Goal: Find specific page/section: Find specific page/section

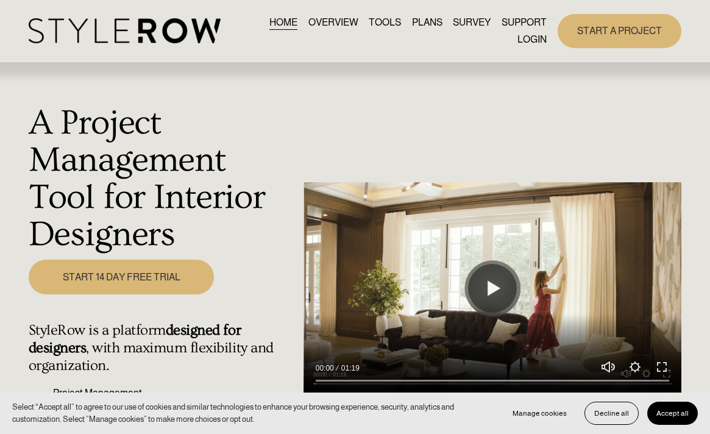
click at [533, 40] on link "LOGIN" at bounding box center [531, 39] width 29 height 16
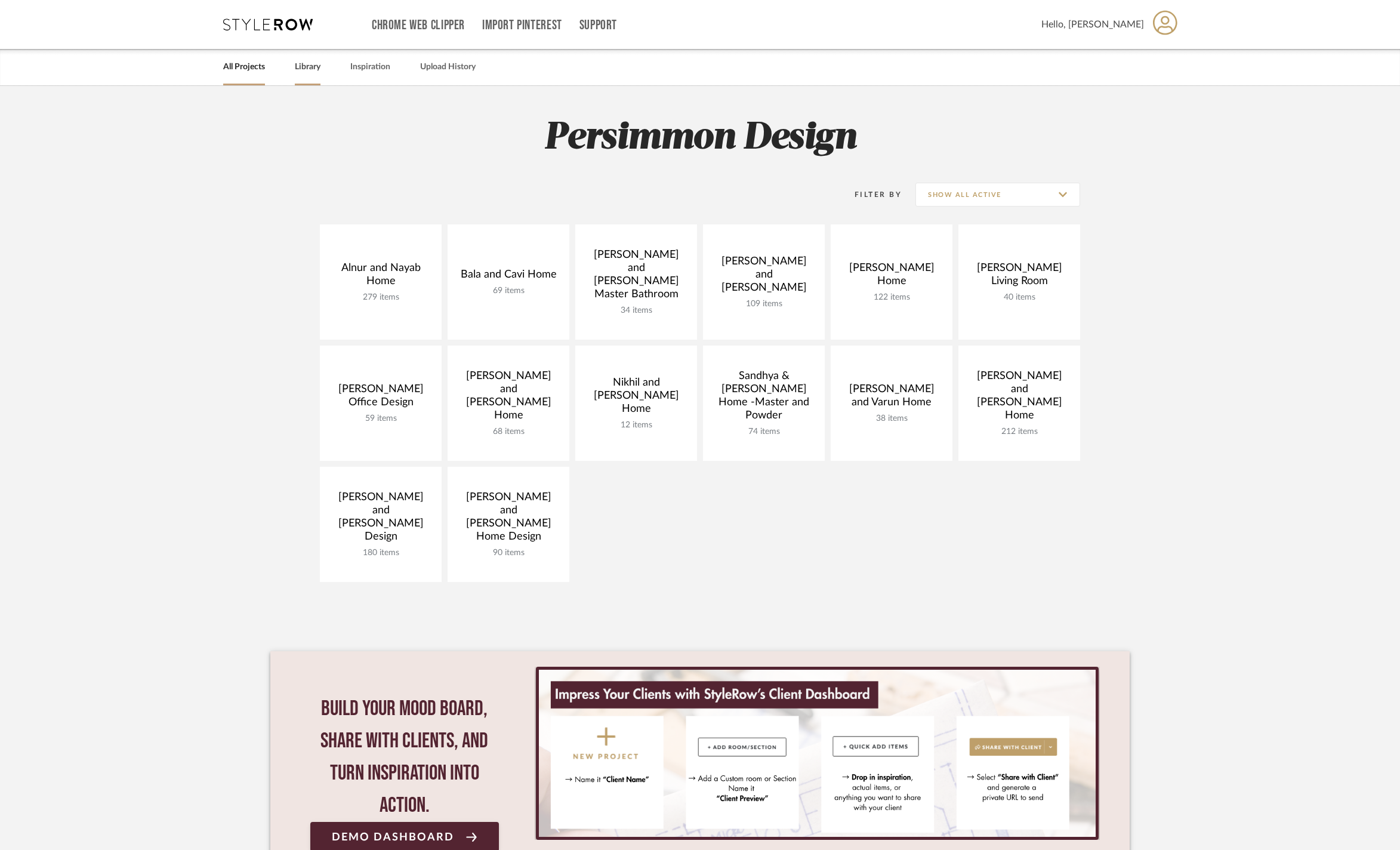
click at [317, 65] on link "Library" at bounding box center [308, 67] width 25 height 16
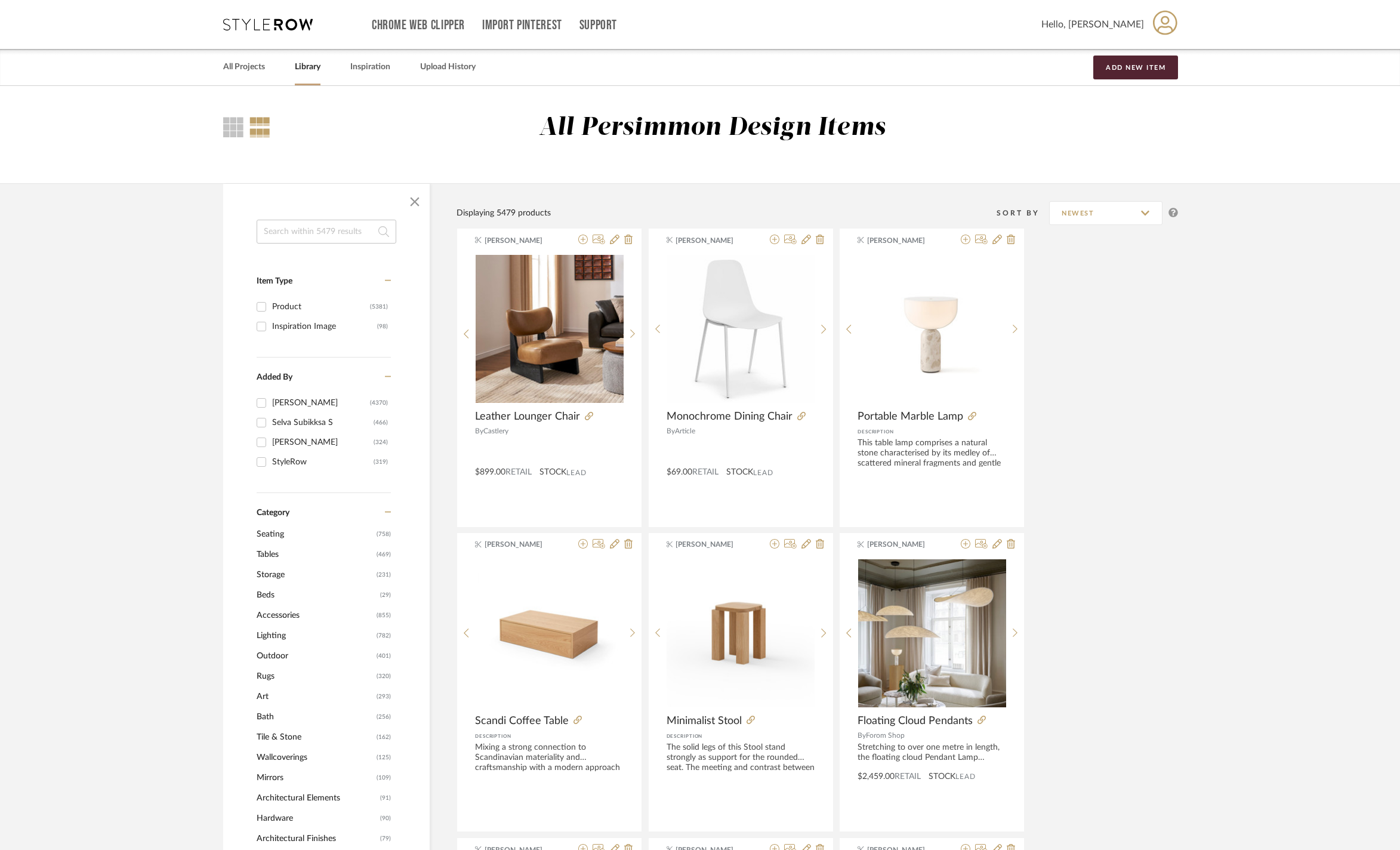
click at [280, 625] on span "Accessories" at bounding box center [314, 615] width 117 height 21
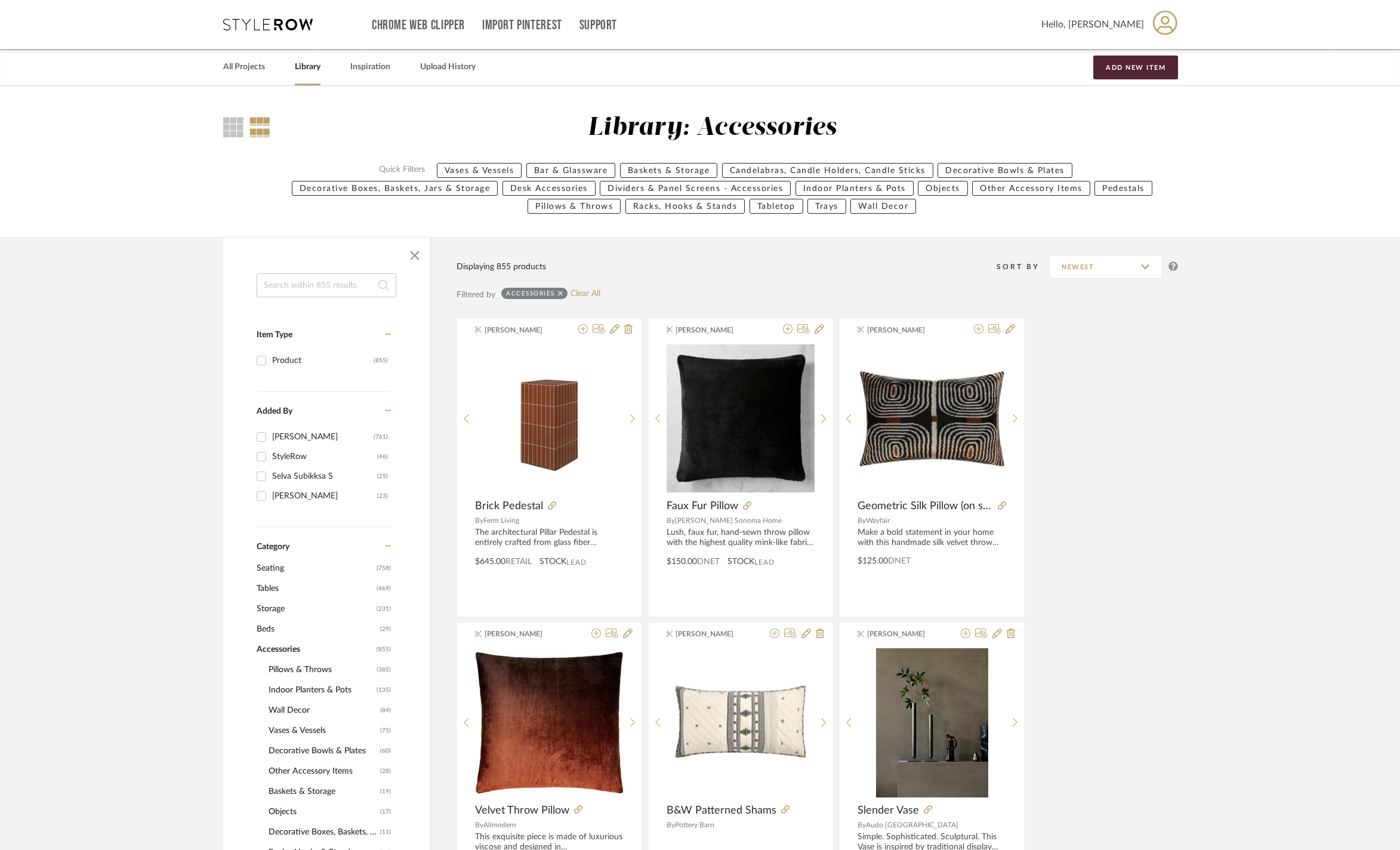
click at [299, 733] on span "Vases & Vessels" at bounding box center [322, 730] width 109 height 21
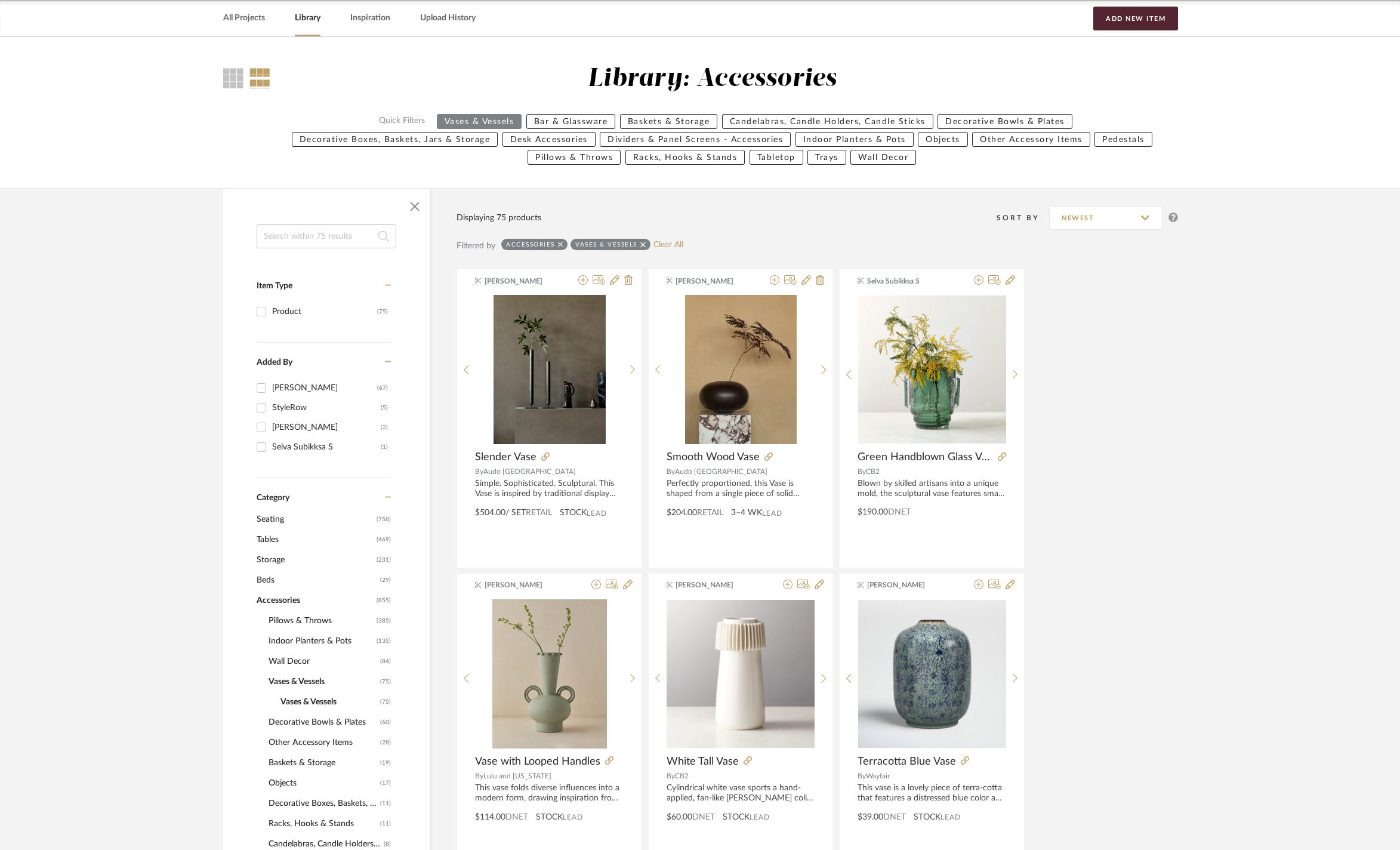
scroll to position [199, 0]
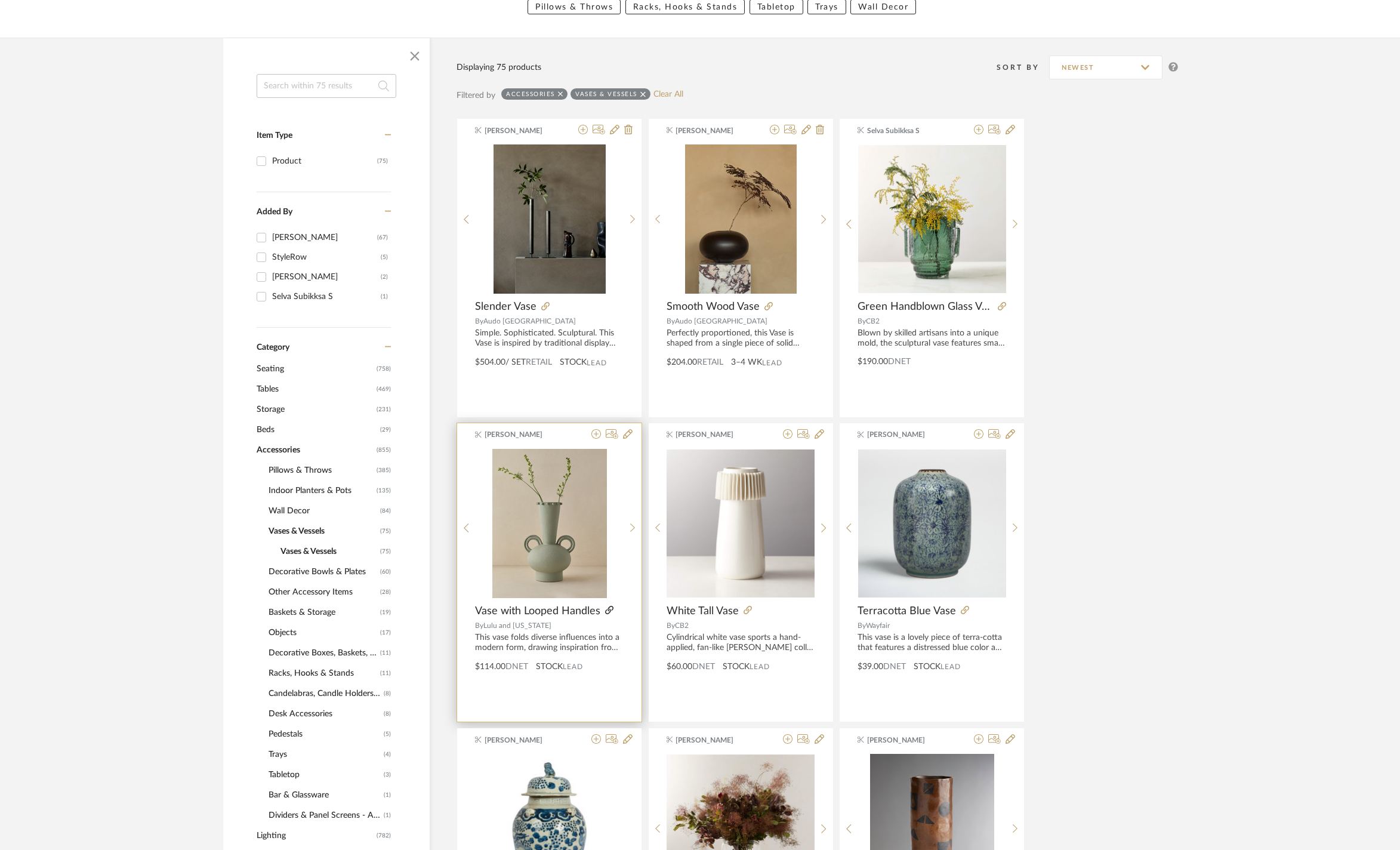
click at [612, 614] on icon at bounding box center [609, 609] width 9 height 9
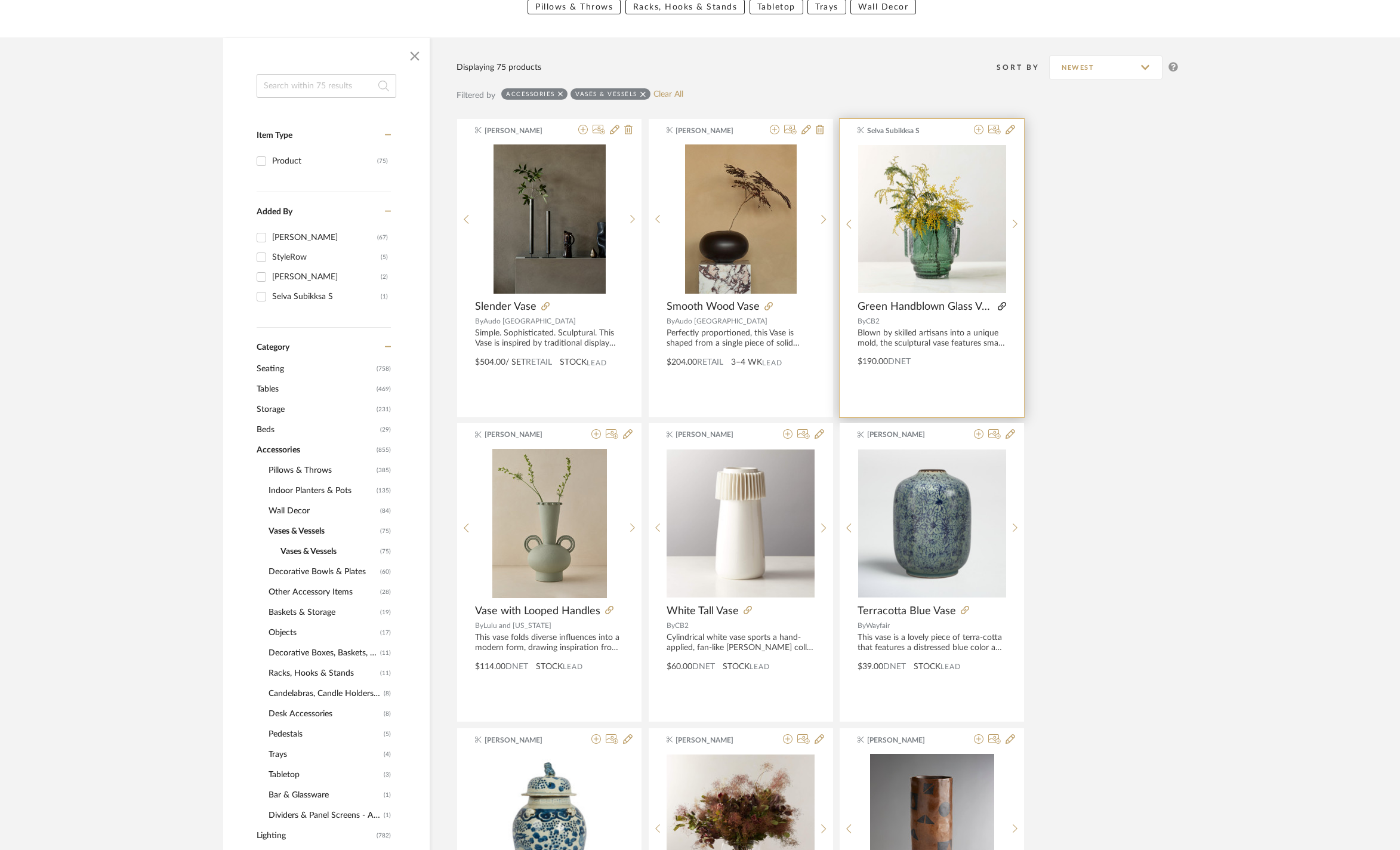
click at [999, 310] on icon at bounding box center [1002, 306] width 9 height 9
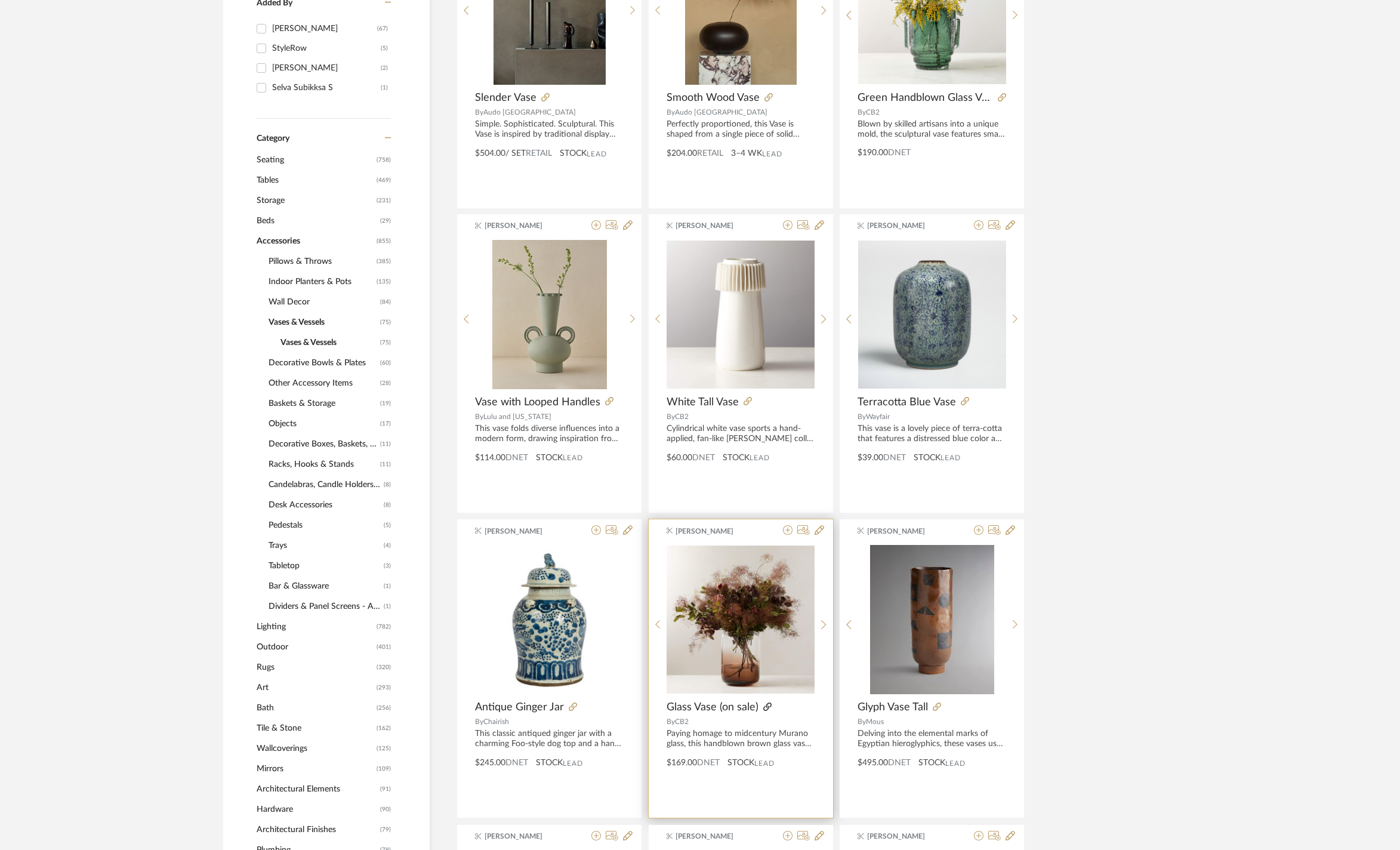
click at [770, 706] on fa-icon at bounding box center [767, 707] width 9 height 9
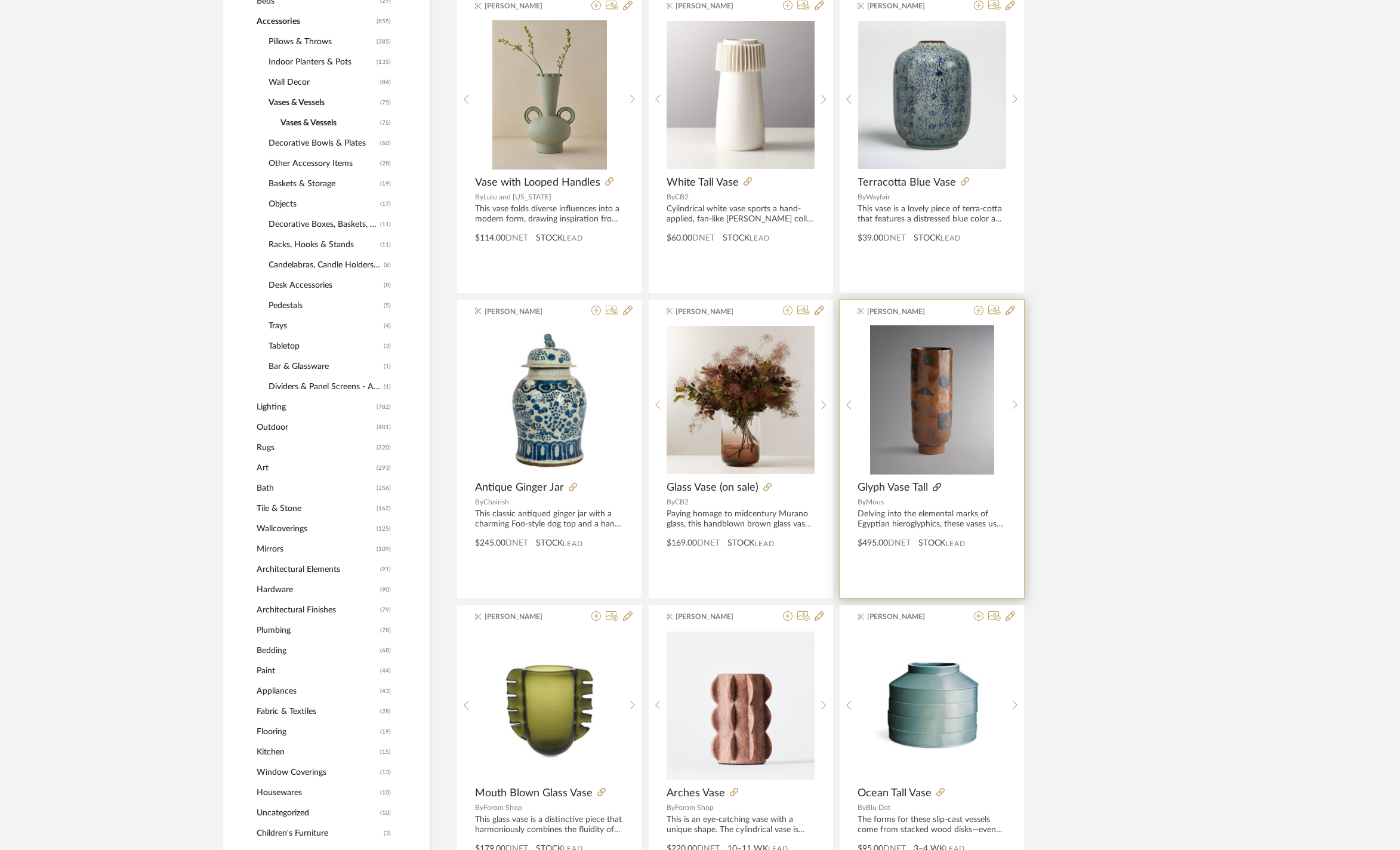
click at [937, 491] on icon at bounding box center [937, 487] width 9 height 9
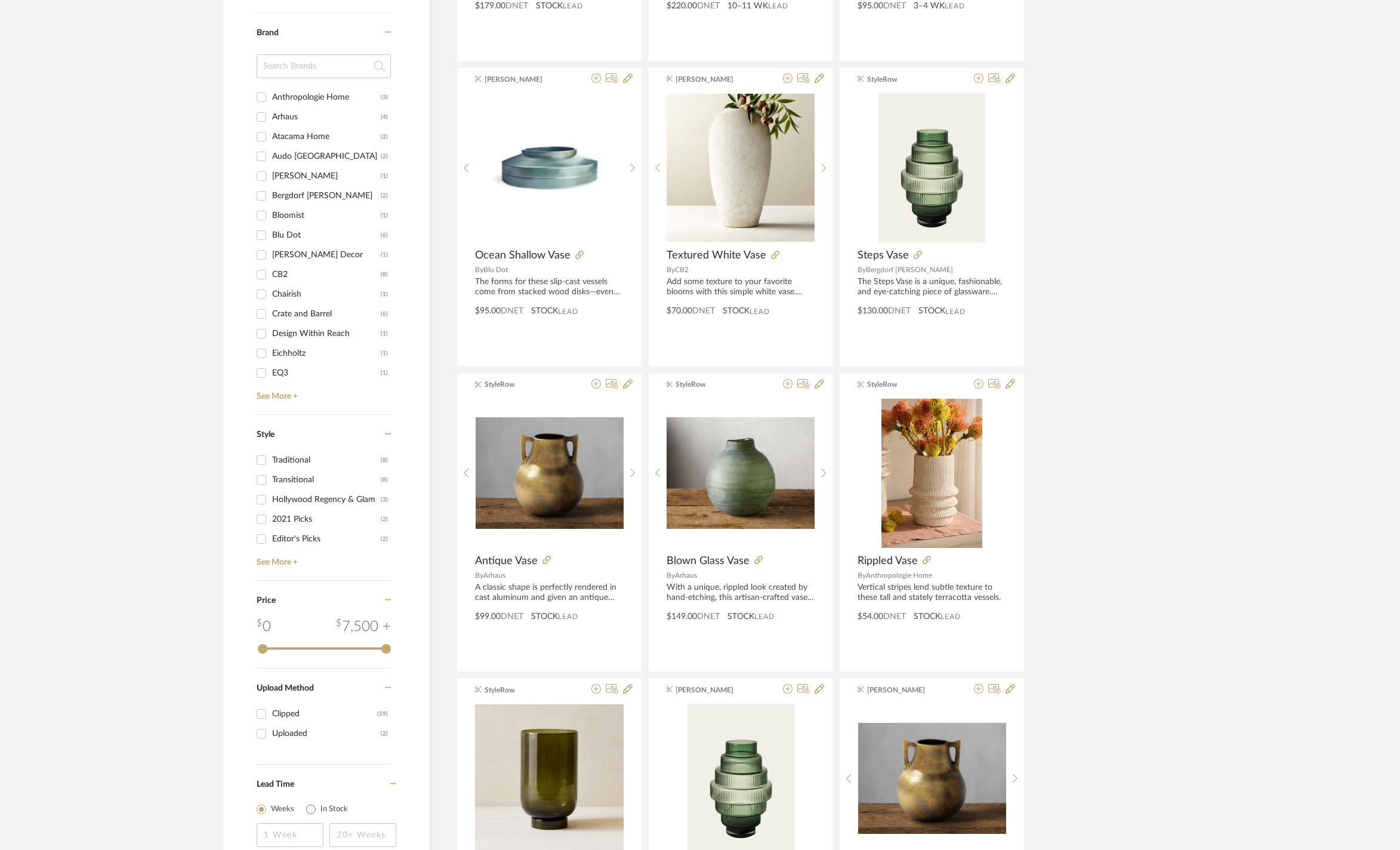
scroll to position [1646, 0]
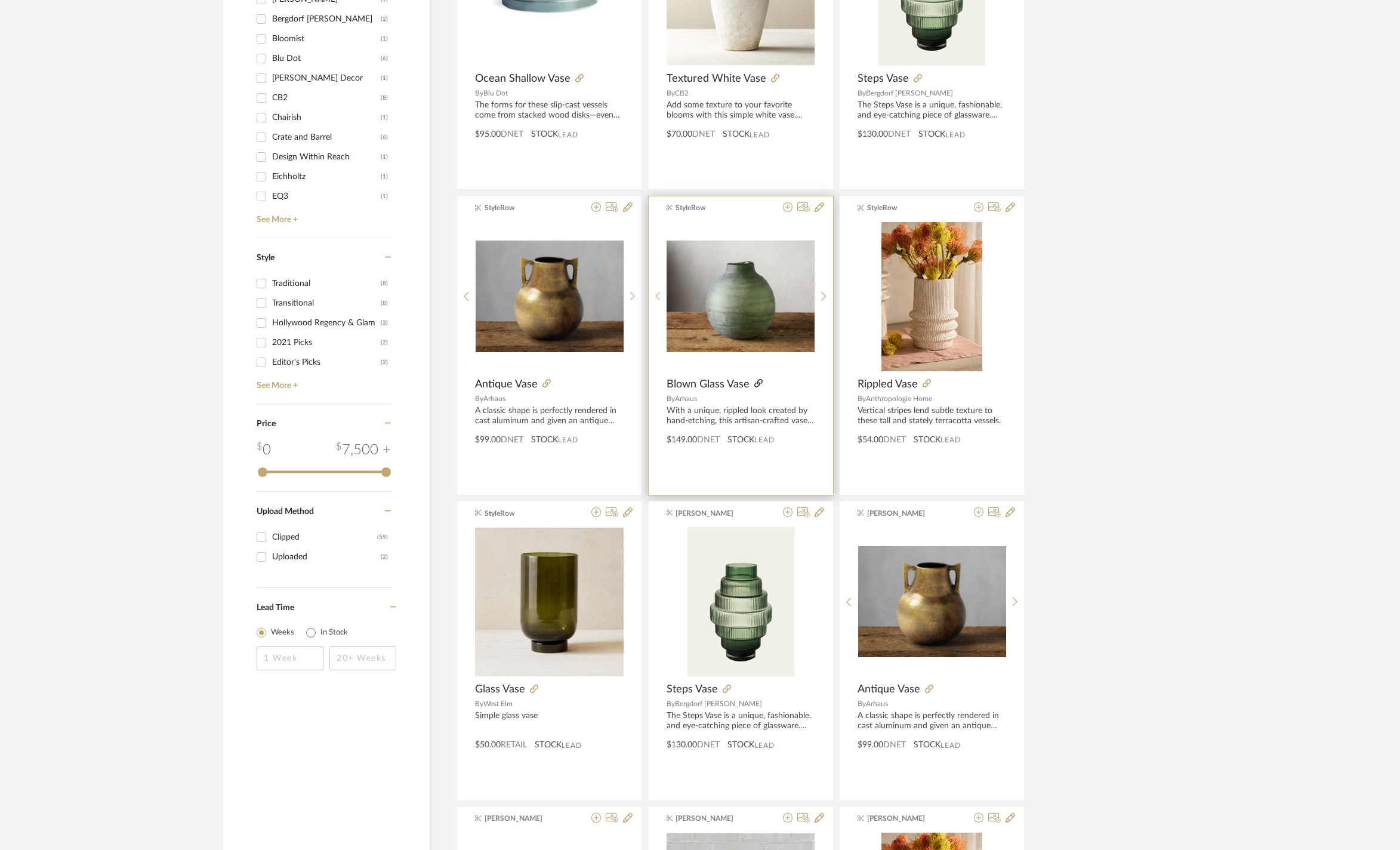
click at [759, 387] on icon at bounding box center [758, 383] width 9 height 9
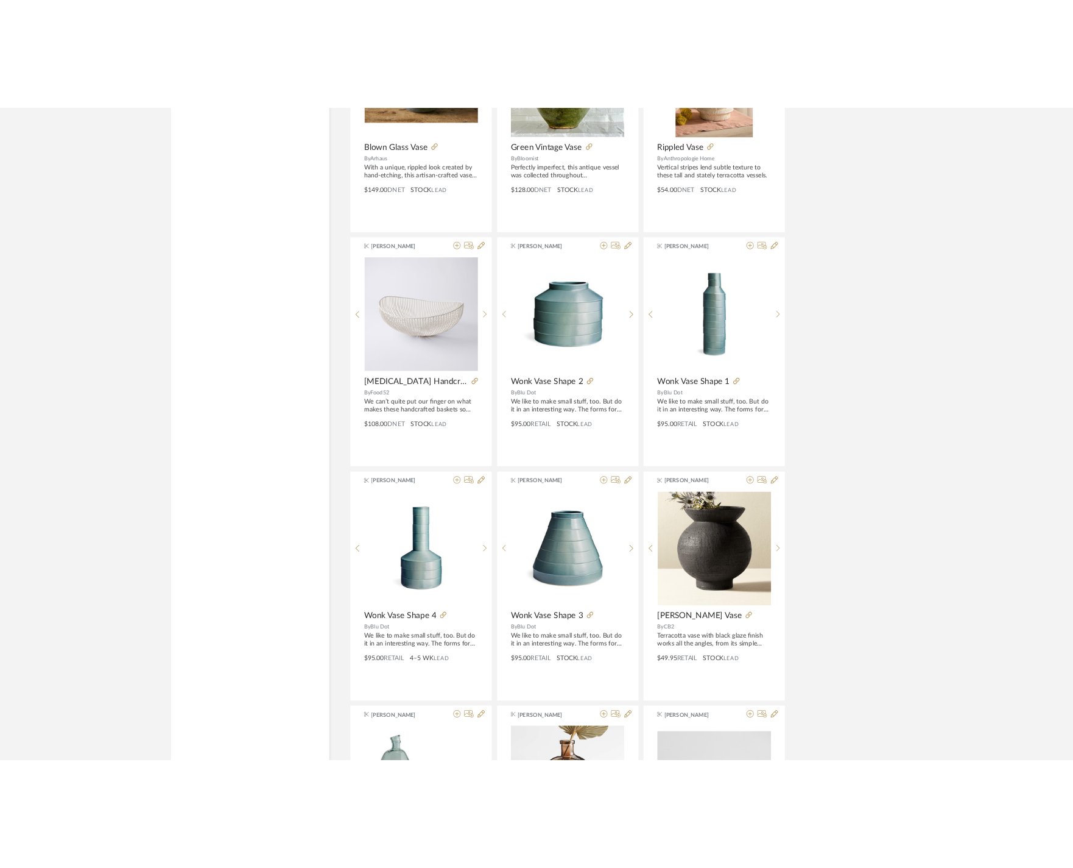
scroll to position [2649, 0]
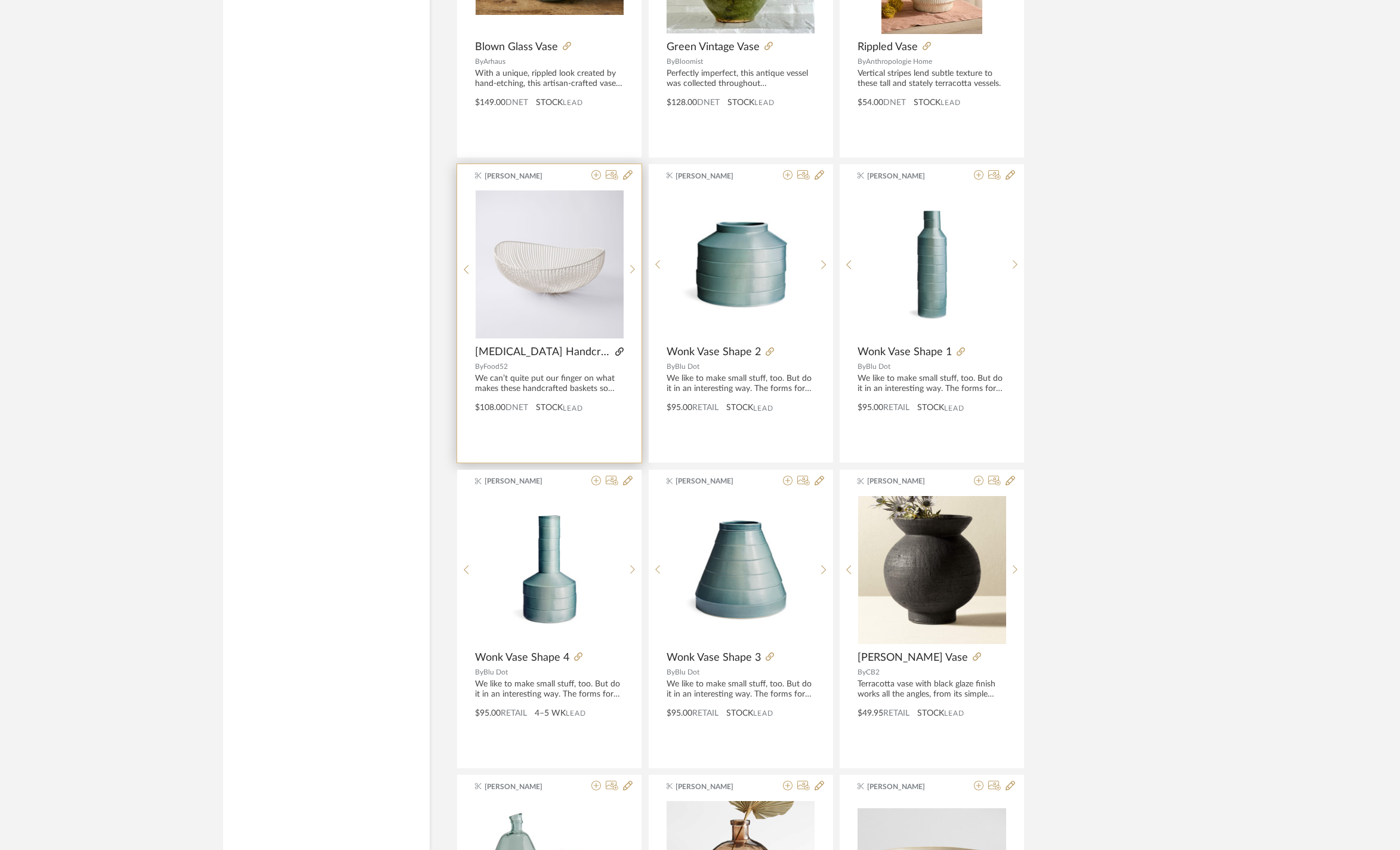
click at [617, 355] on icon at bounding box center [619, 352] width 9 height 9
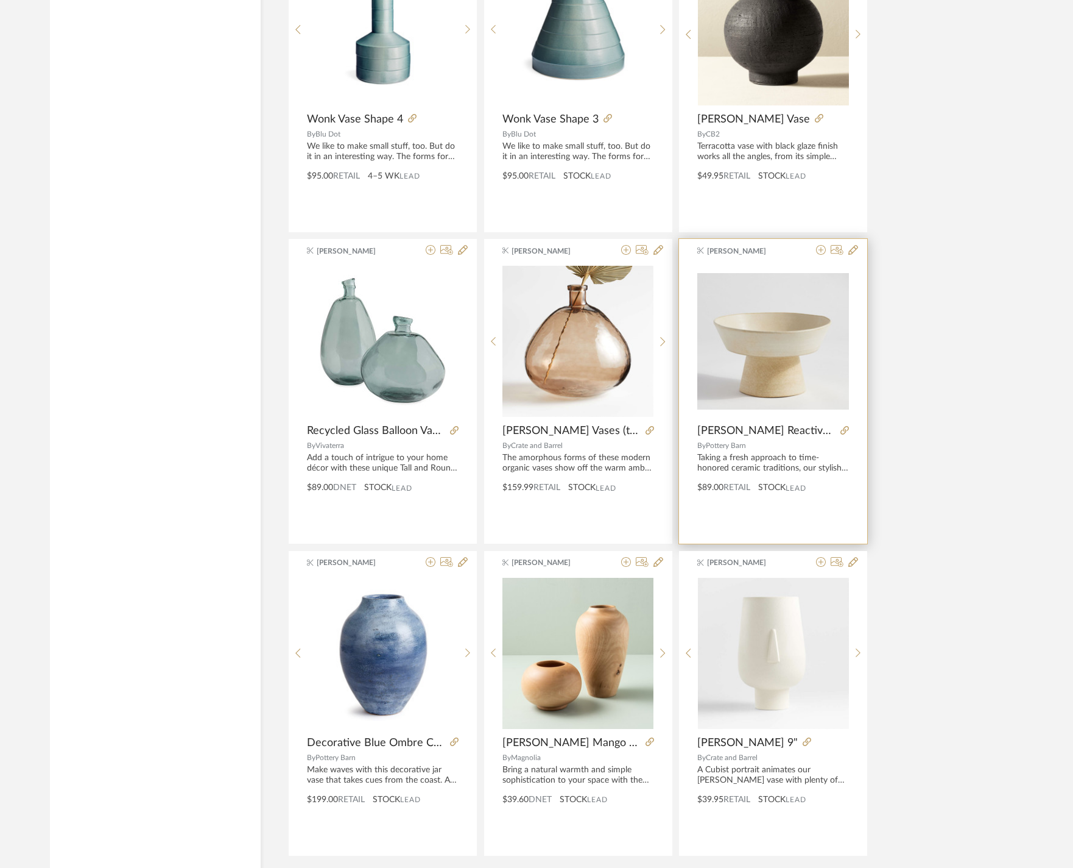
scroll to position [3334, 0]
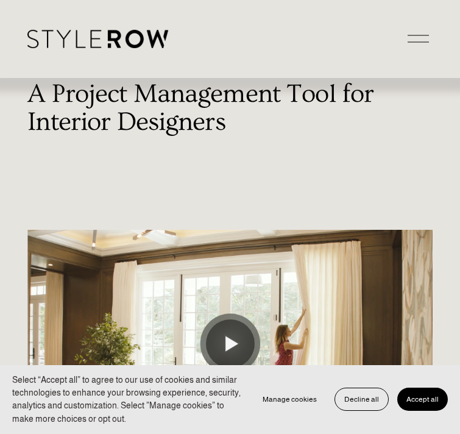
click at [411, 42] on div at bounding box center [418, 38] width 21 height 21
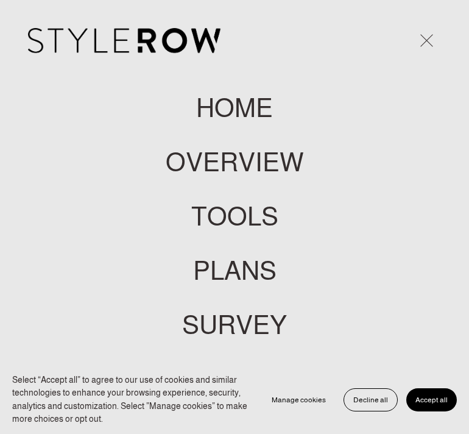
scroll to position [111, 0]
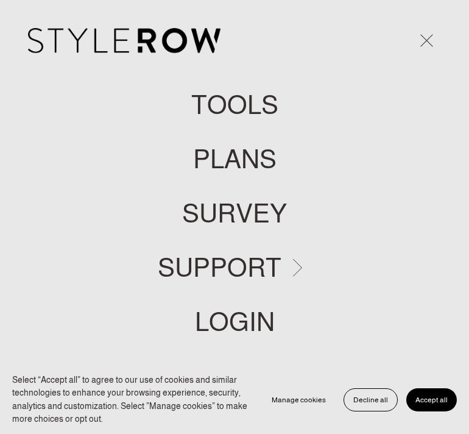
click at [233, 309] on link "LOGIN" at bounding box center [235, 322] width 80 height 26
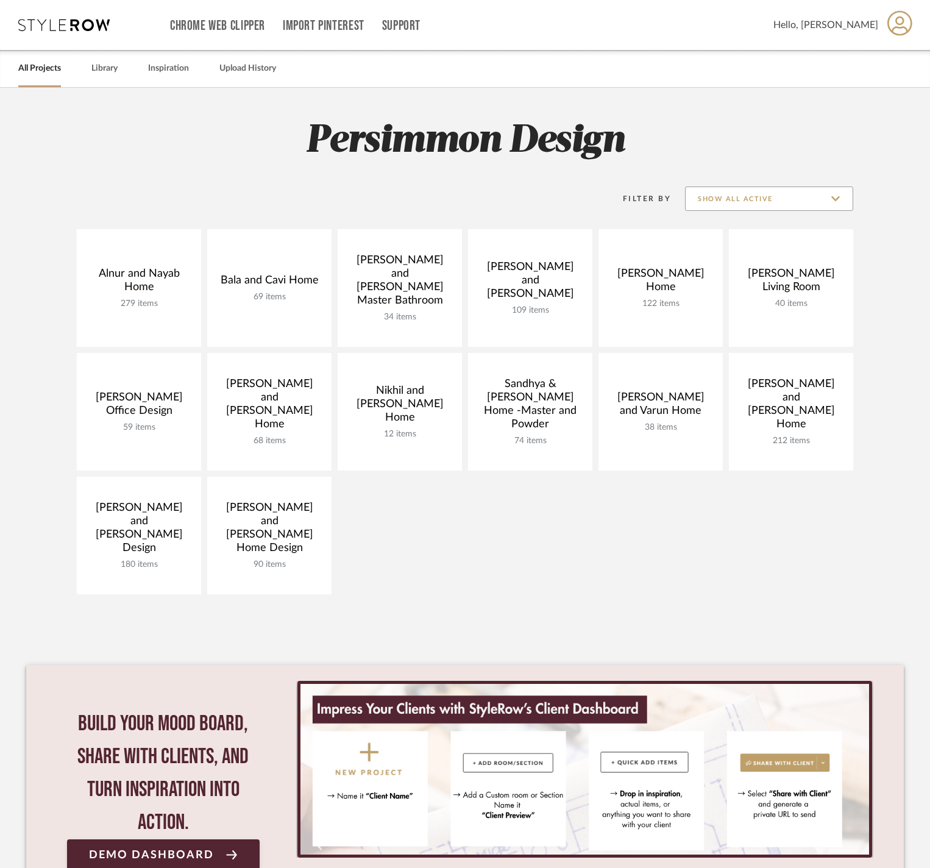
click at [777, 197] on input "Show All Active" at bounding box center [769, 198] width 168 height 24
click at [765, 286] on span "Archived" at bounding box center [770, 288] width 144 height 10
type input "Archived"
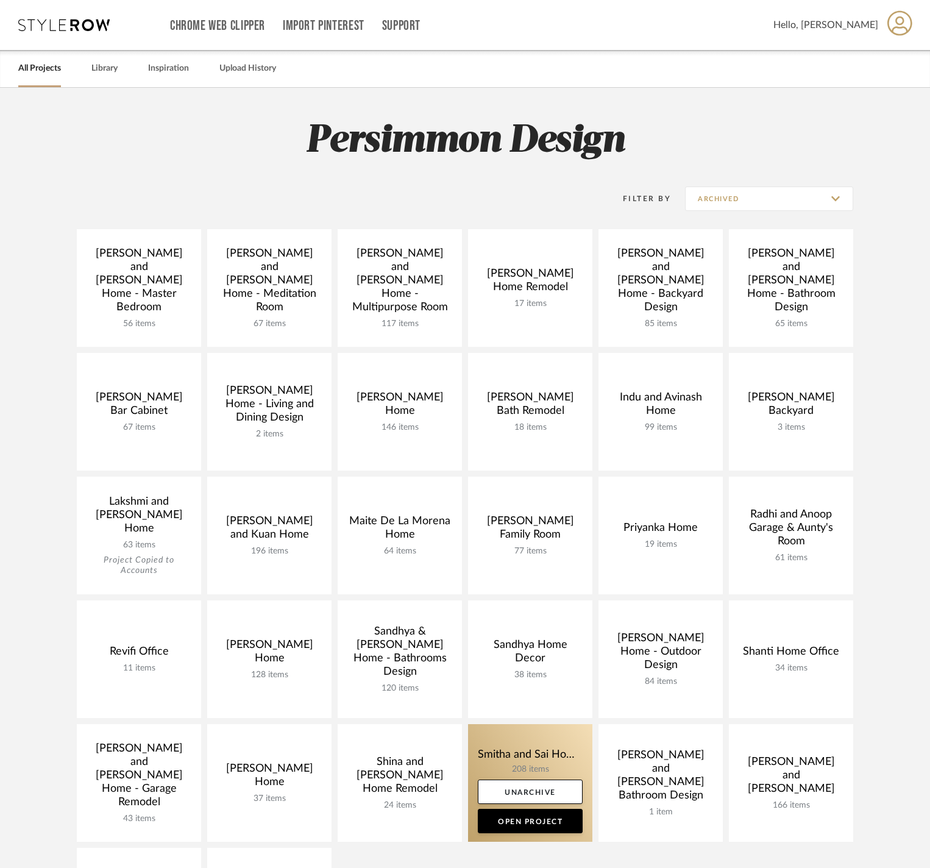
click at [530, 738] on link at bounding box center [530, 783] width 124 height 118
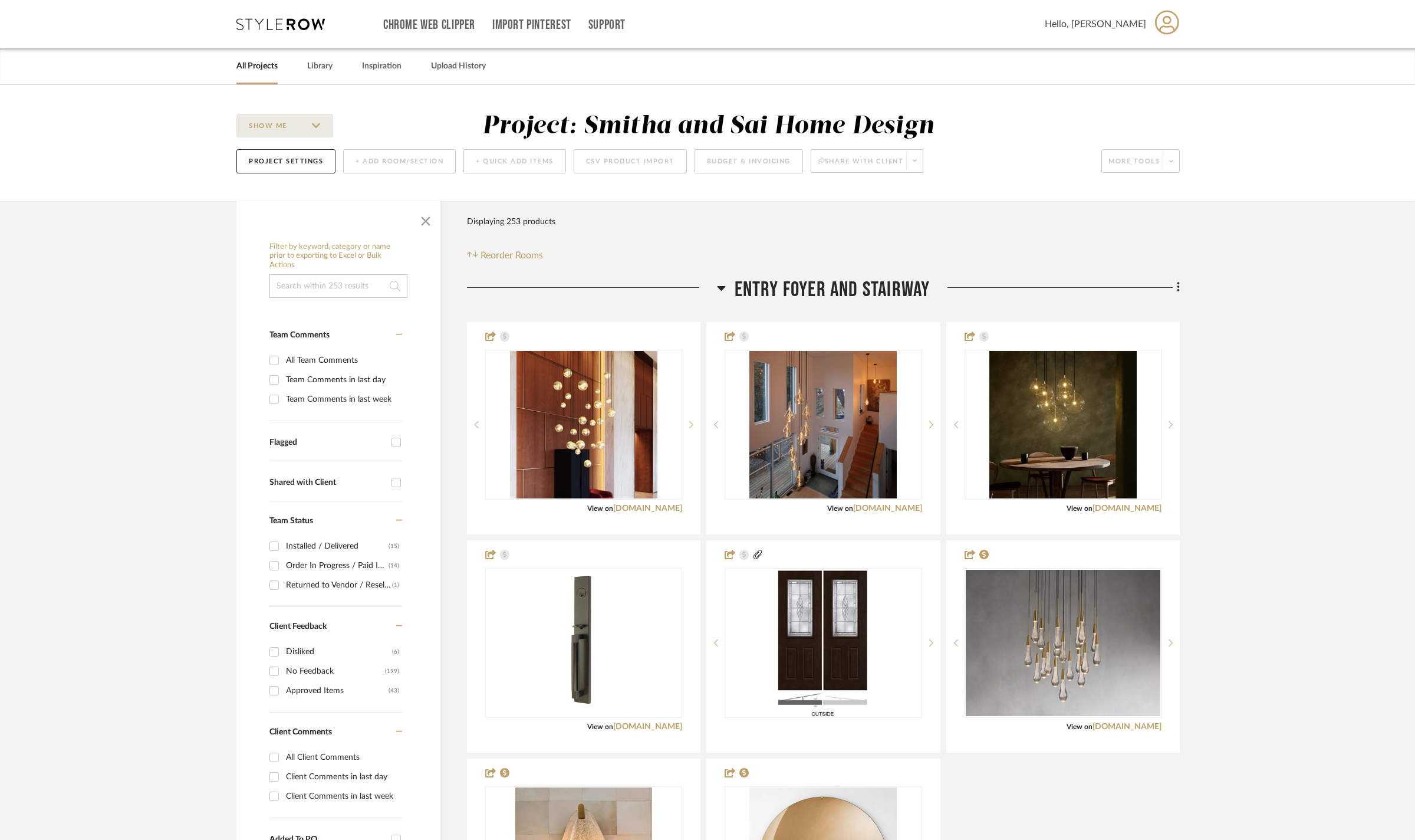
click at [720, 295] on icon at bounding box center [721, 287] width 9 height 15
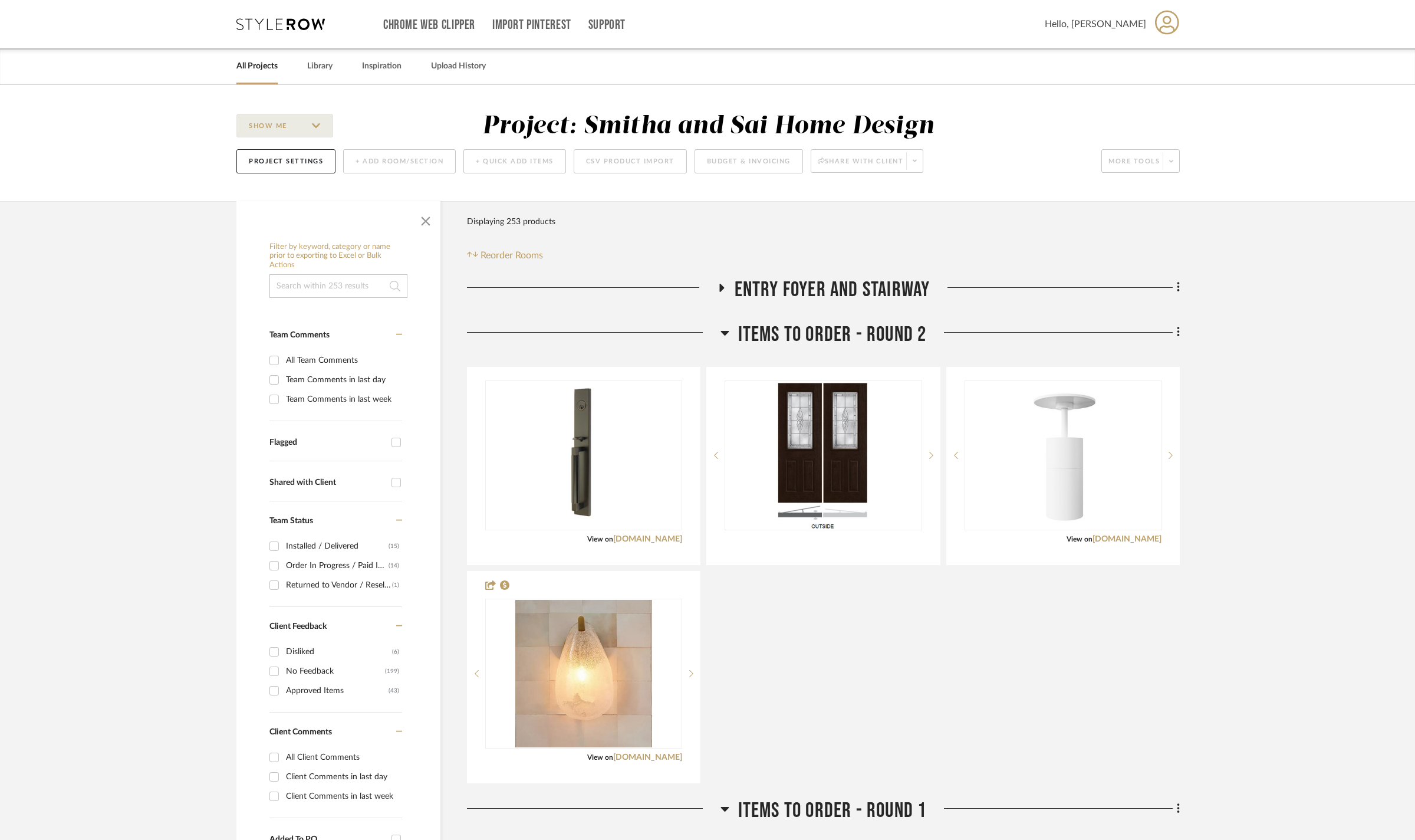
click at [727, 340] on icon at bounding box center [724, 332] width 9 height 15
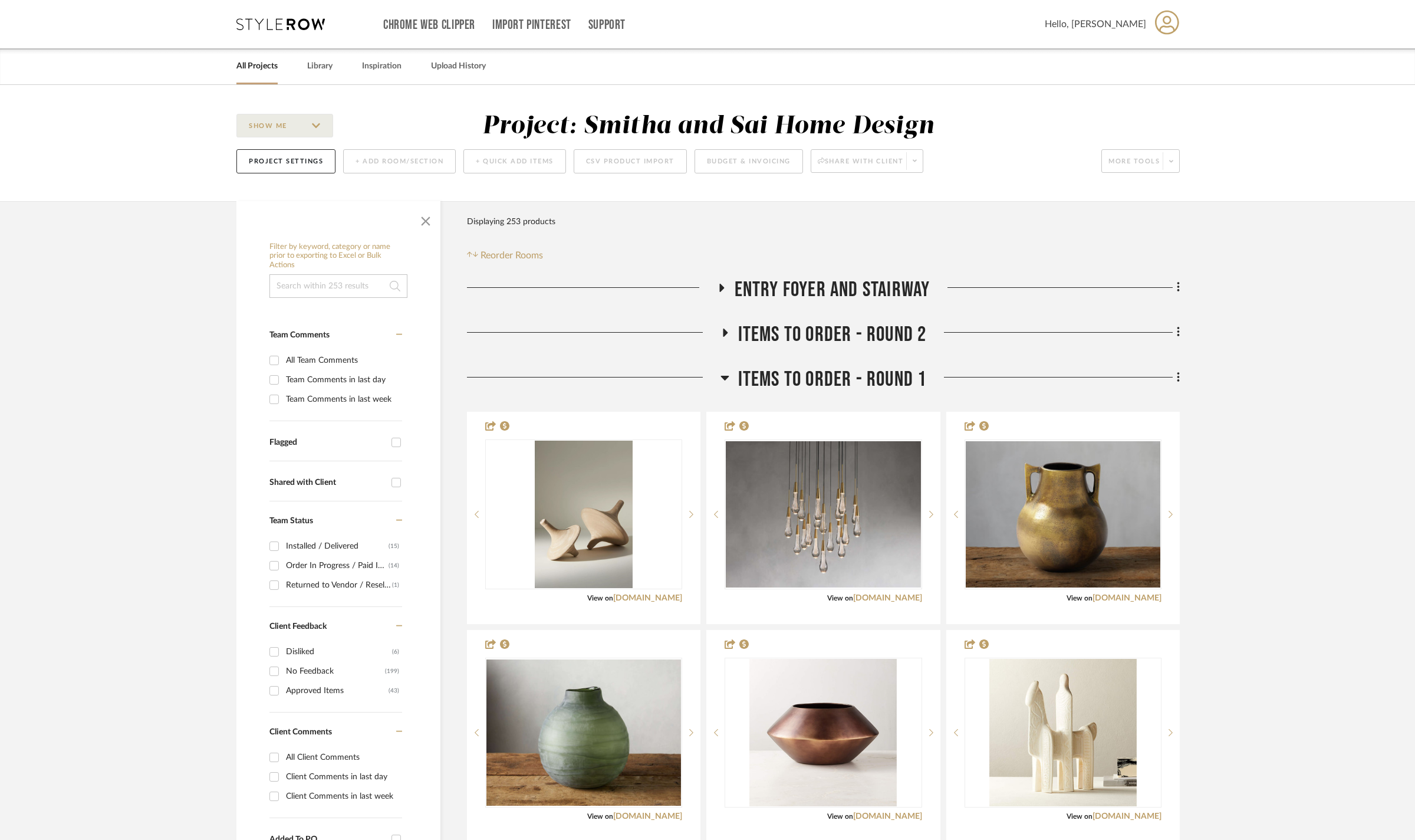
scroll to position [221, 0]
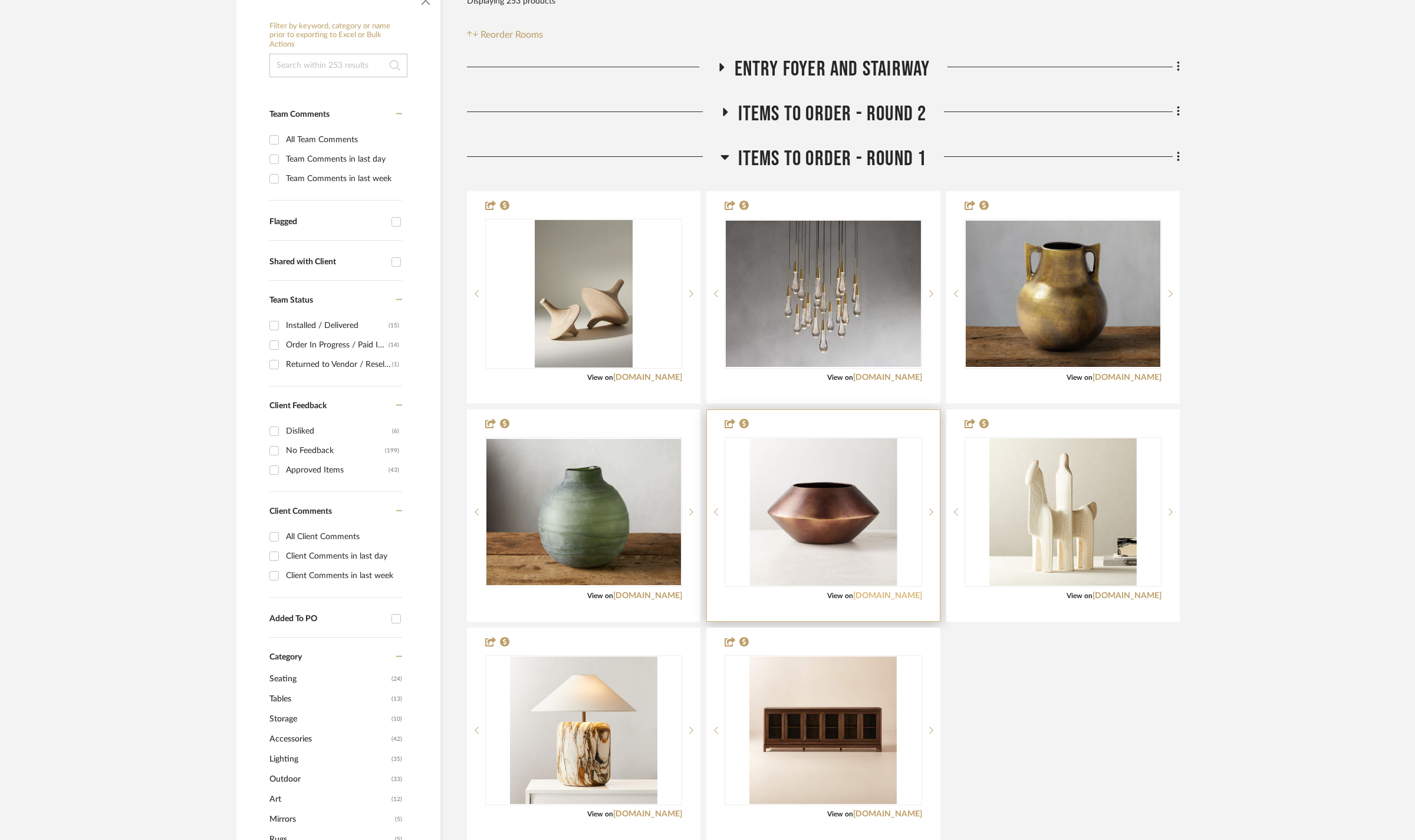
click at [898, 600] on link "cb2.com" at bounding box center [888, 595] width 69 height 9
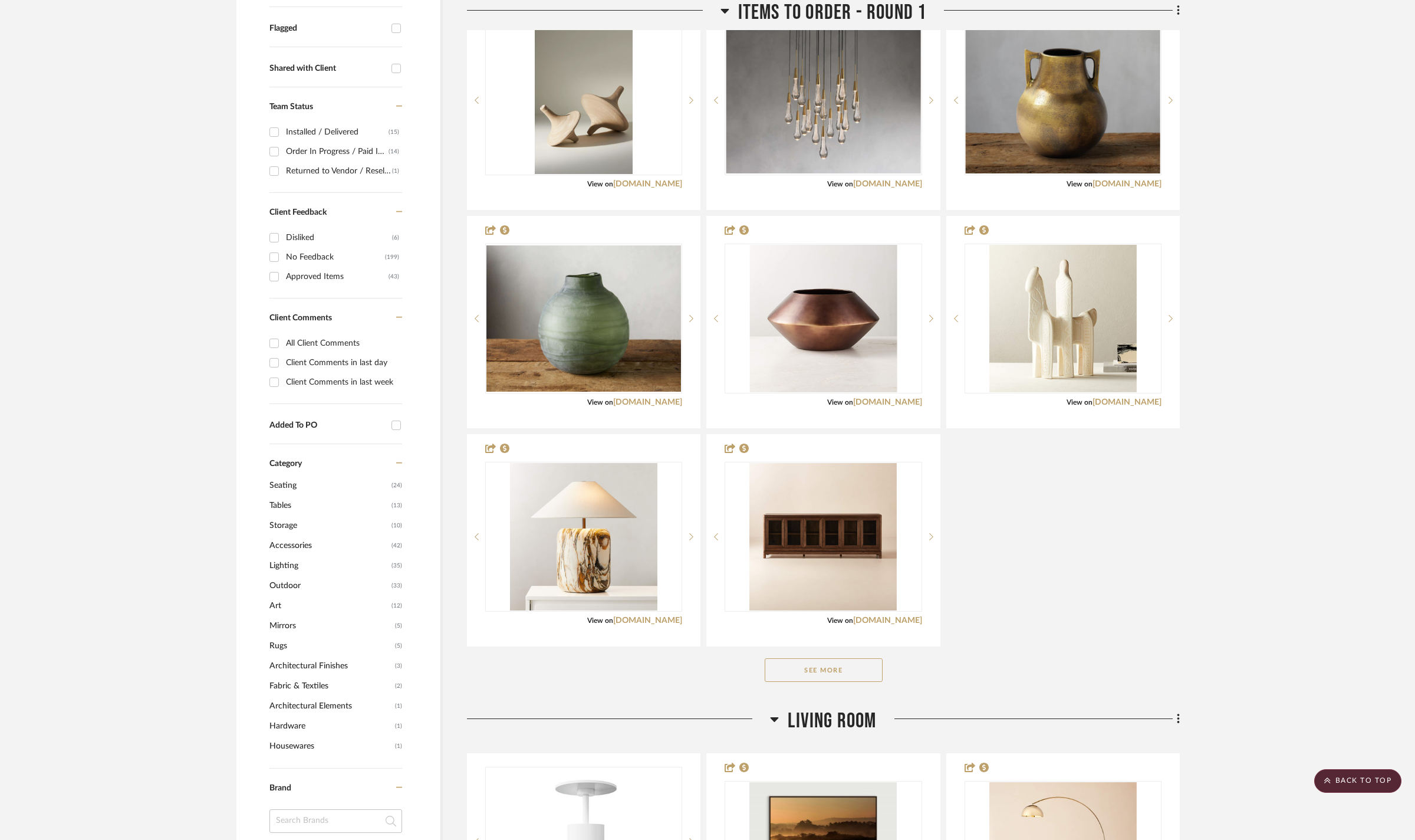
scroll to position [206, 0]
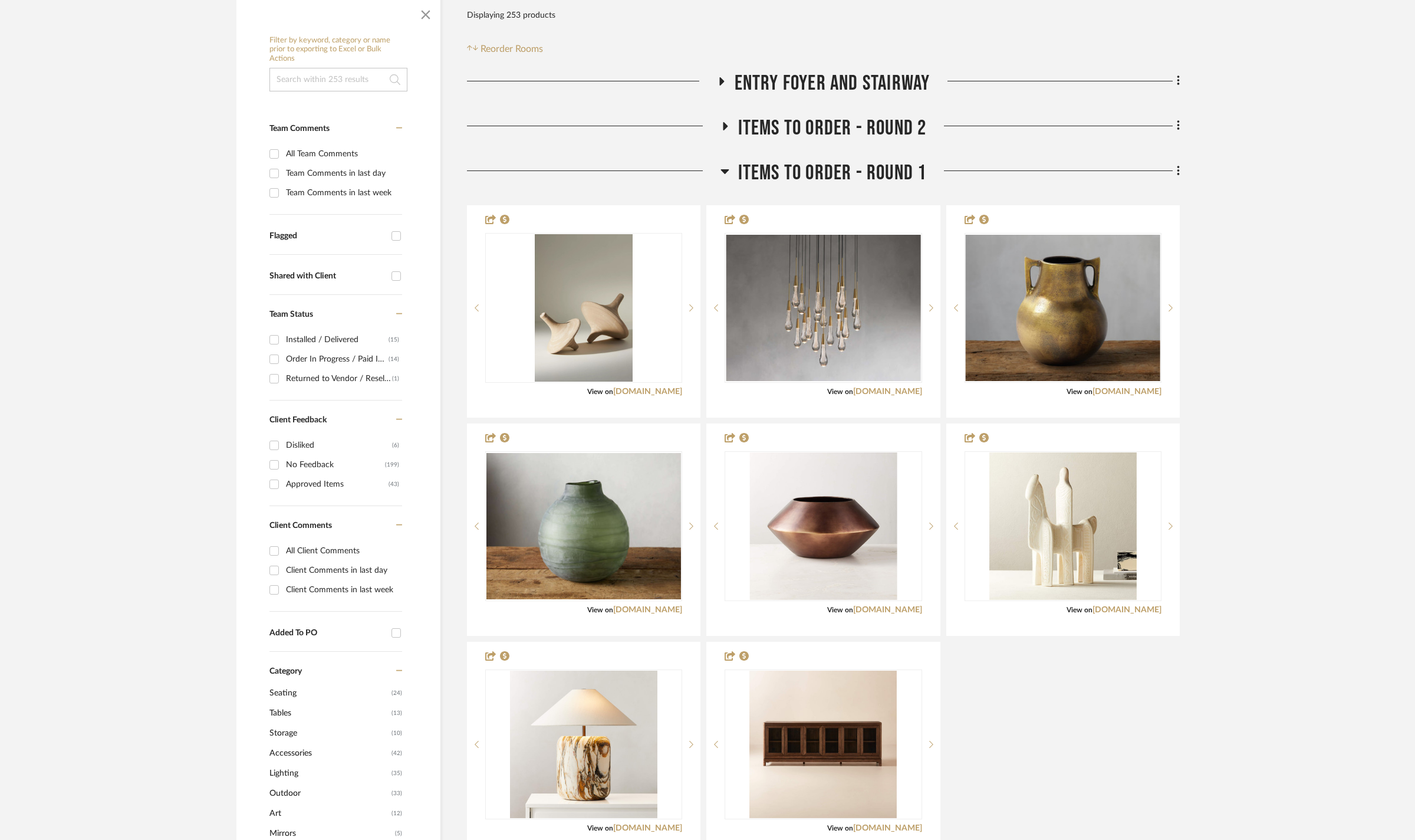
click at [722, 178] on icon at bounding box center [724, 170] width 9 height 15
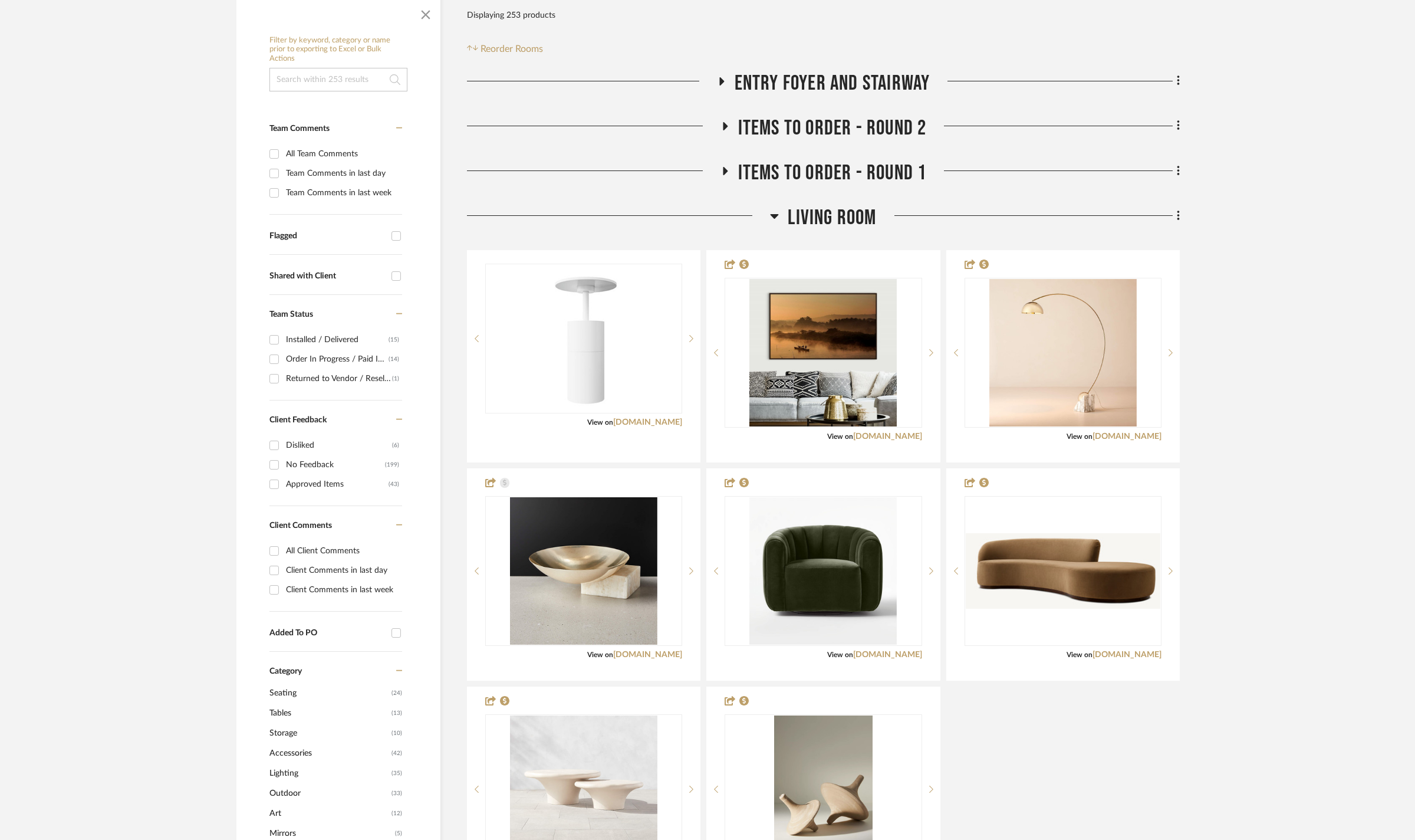
click at [775, 230] on h3 "Living Room" at bounding box center [824, 218] width 106 height 25
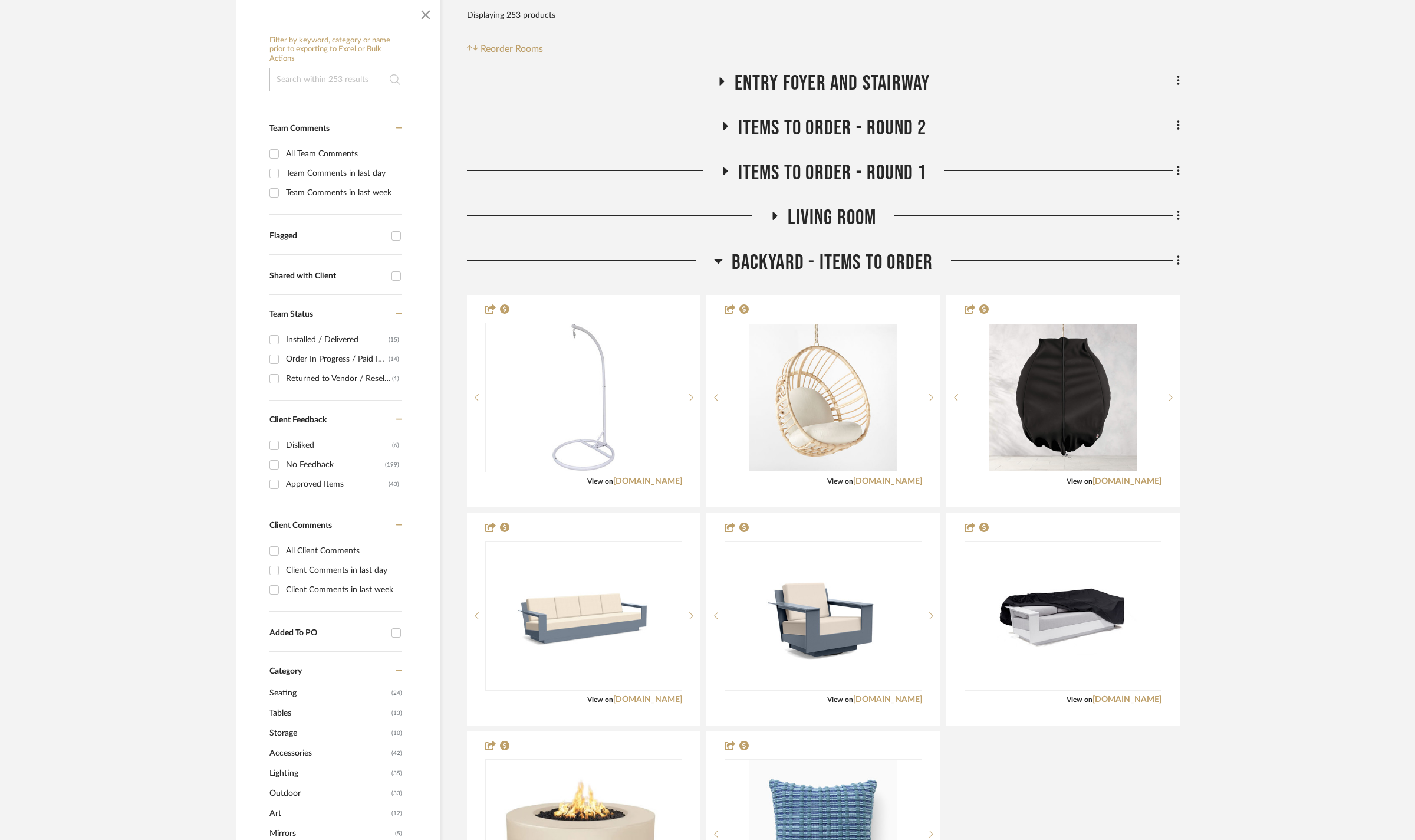
click at [725, 276] on h3 "Backyard - Items to order" at bounding box center [824, 262] width 220 height 25
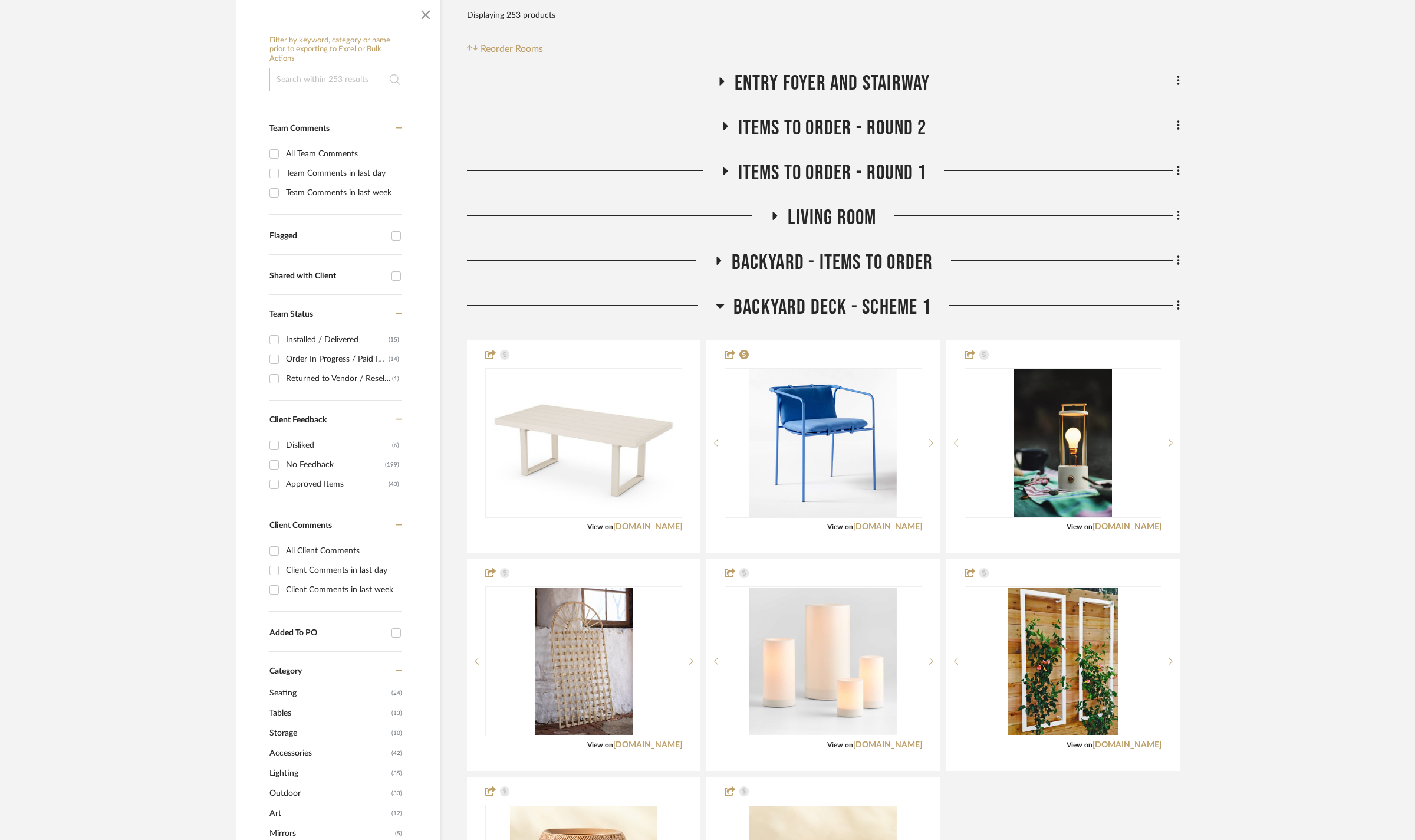
click at [722, 309] on icon at bounding box center [720, 306] width 9 height 5
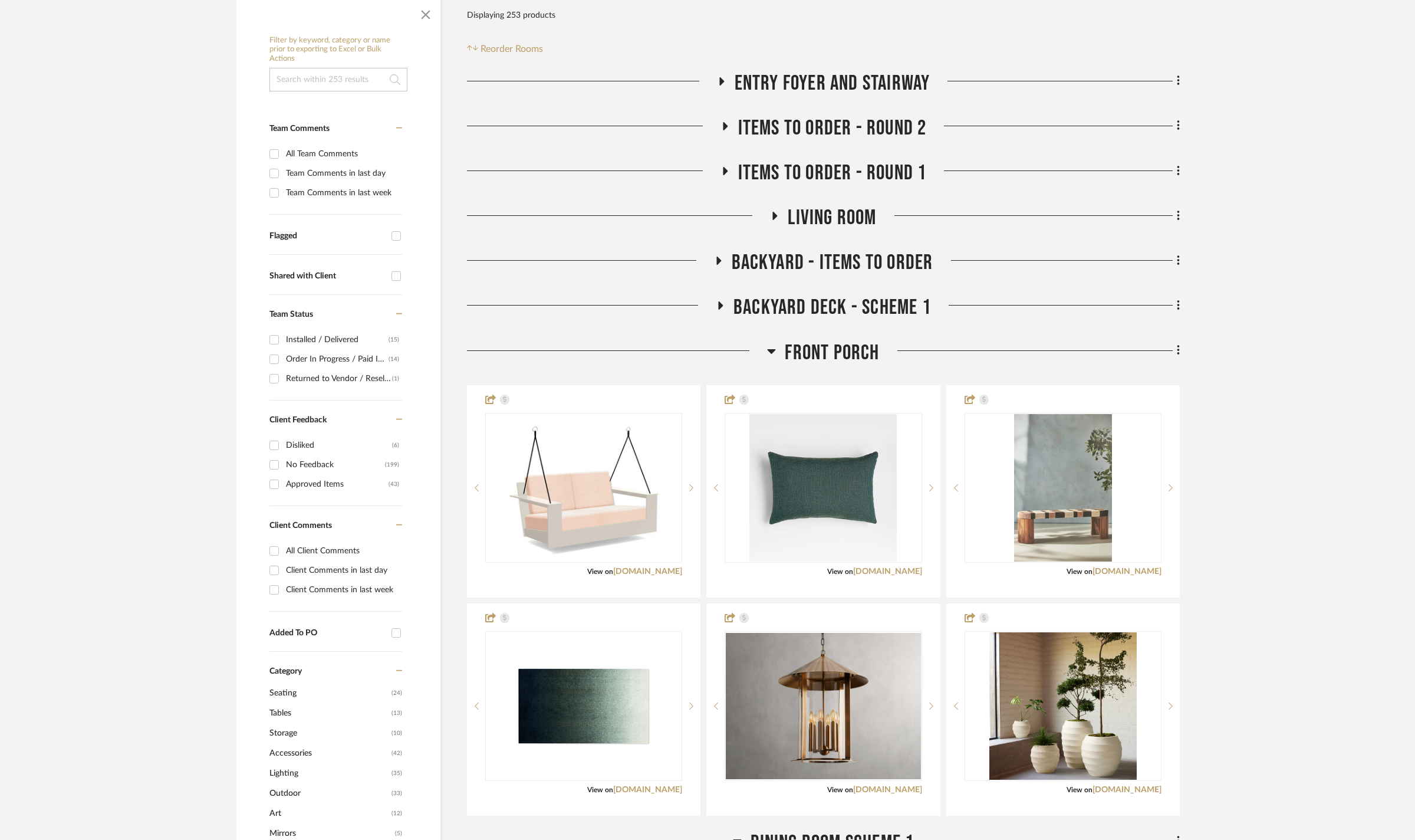
click at [770, 354] on icon at bounding box center [771, 351] width 9 height 5
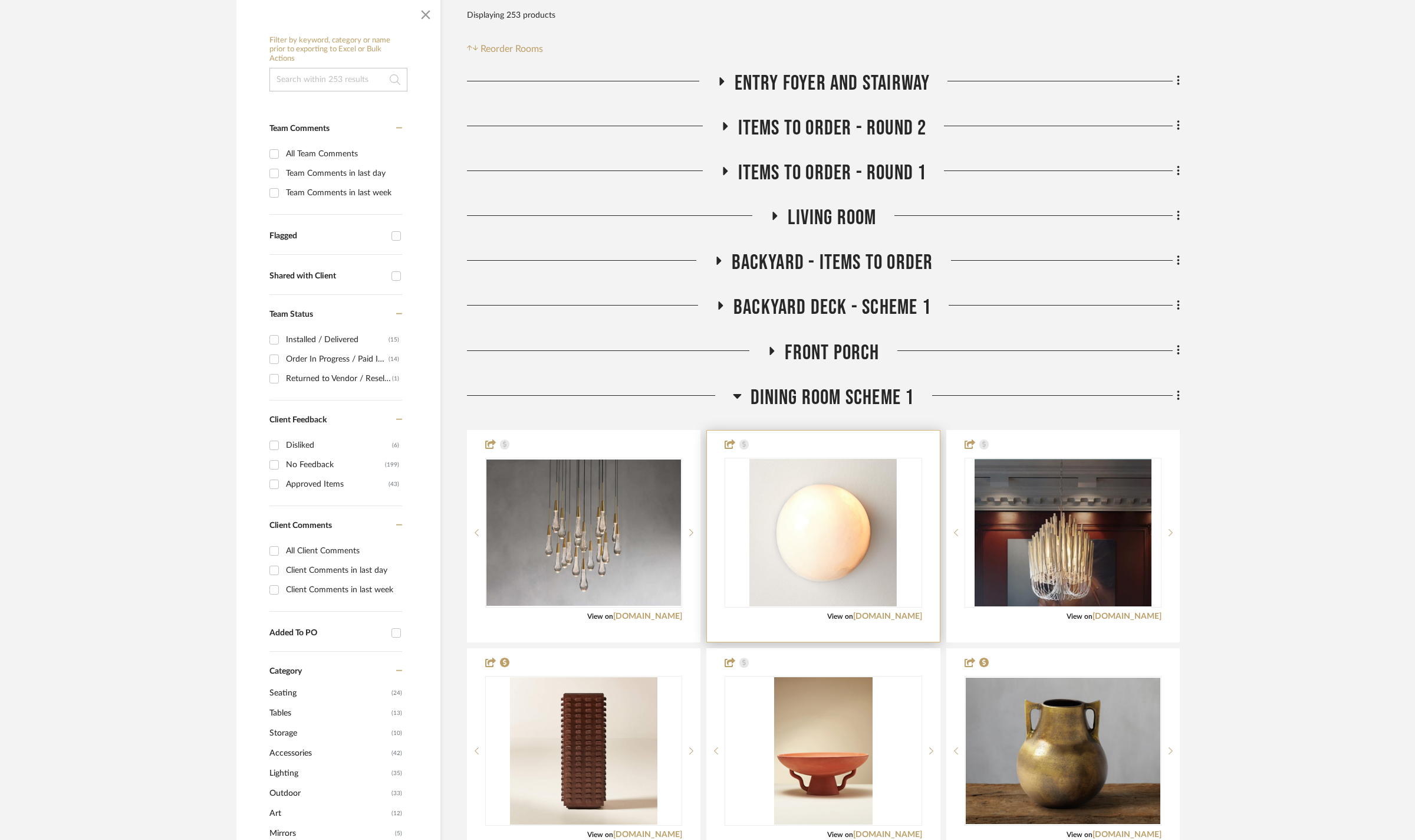
scroll to position [423, 0]
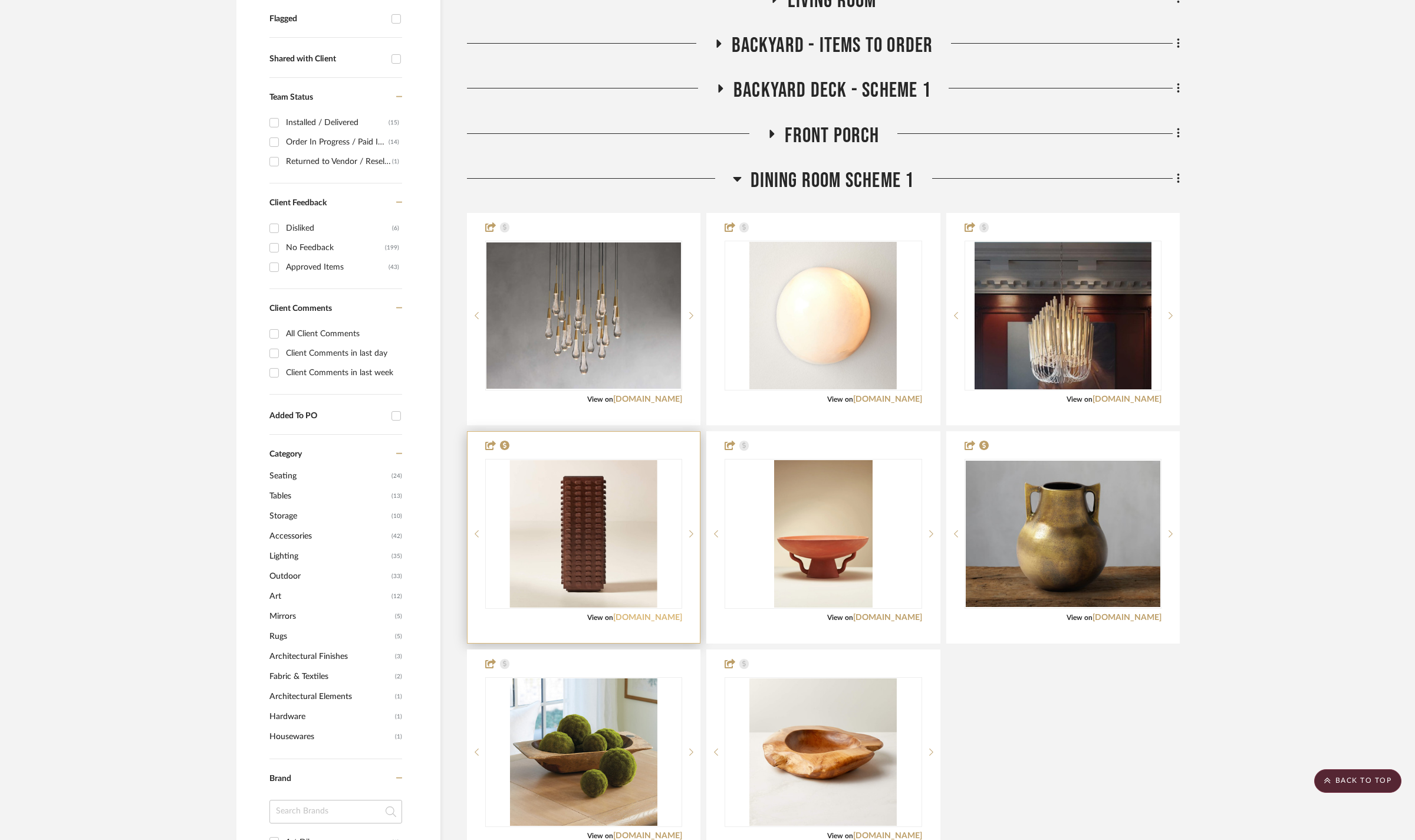
click at [665, 621] on link "cb2.com" at bounding box center [647, 617] width 69 height 9
